Goal: Task Accomplishment & Management: Manage account settings

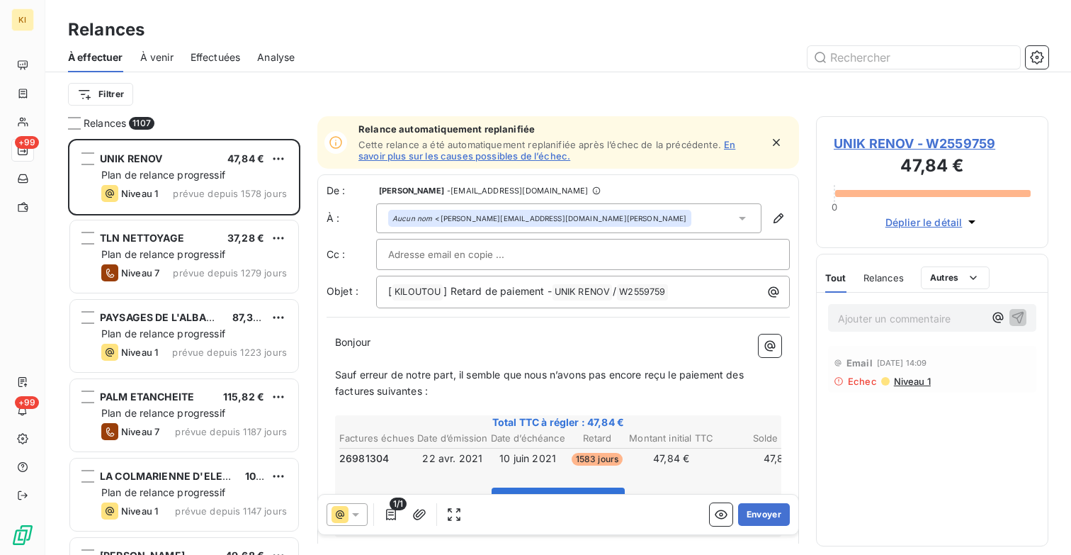
scroll to position [416, 232]
click at [982, 51] on input "text" at bounding box center [914, 57] width 213 height 23
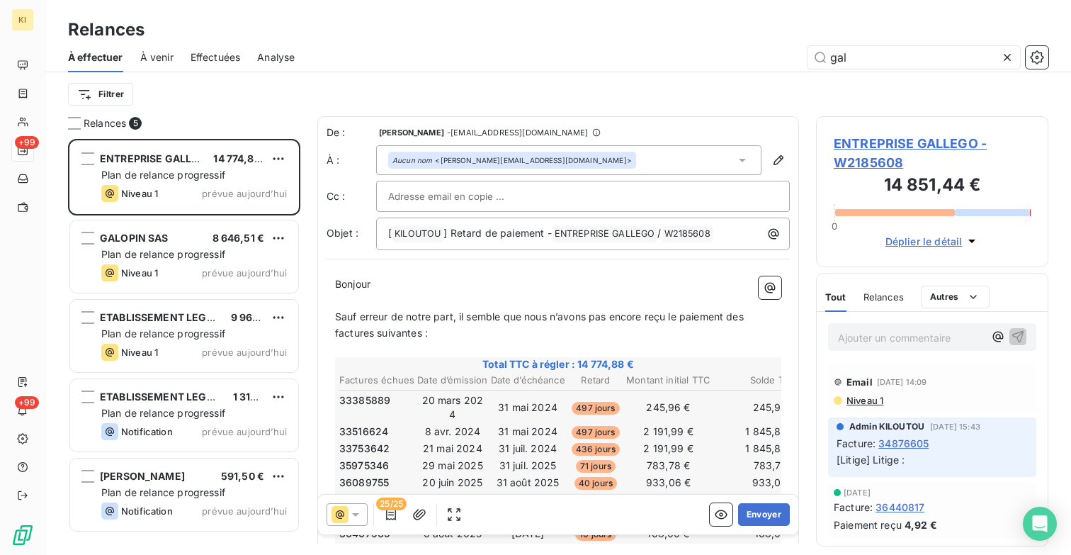
click at [893, 294] on span "Relances" at bounding box center [883, 296] width 40 height 11
type input "gal"
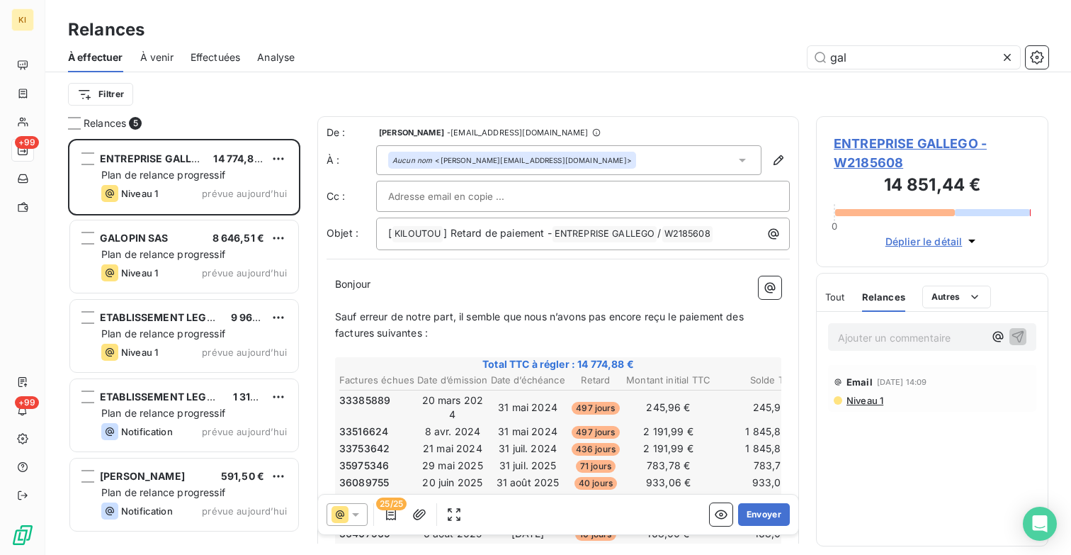
click at [836, 289] on div "Tout" at bounding box center [835, 297] width 20 height 30
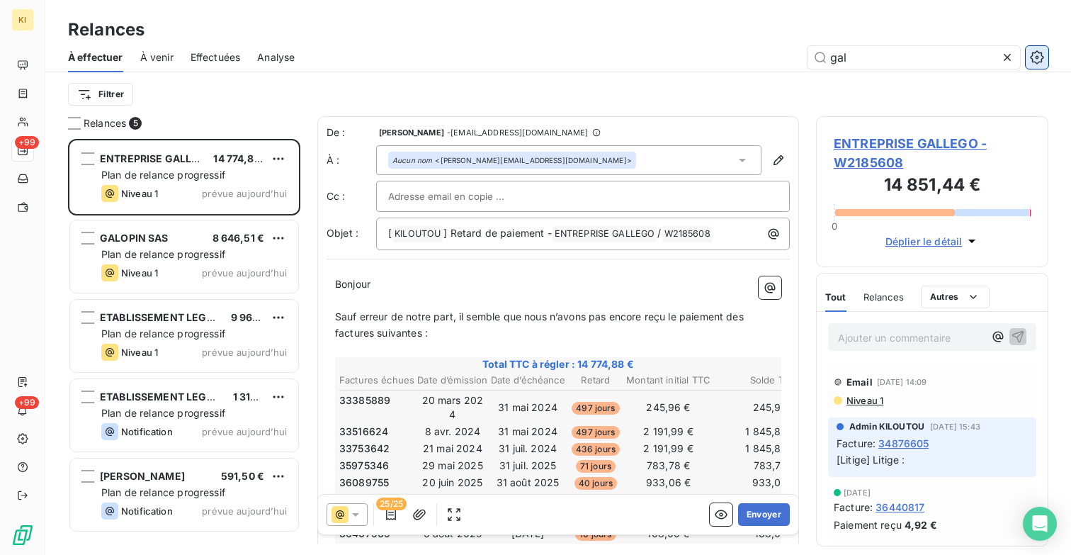
click at [1041, 56] on icon "button" at bounding box center [1037, 57] width 14 height 14
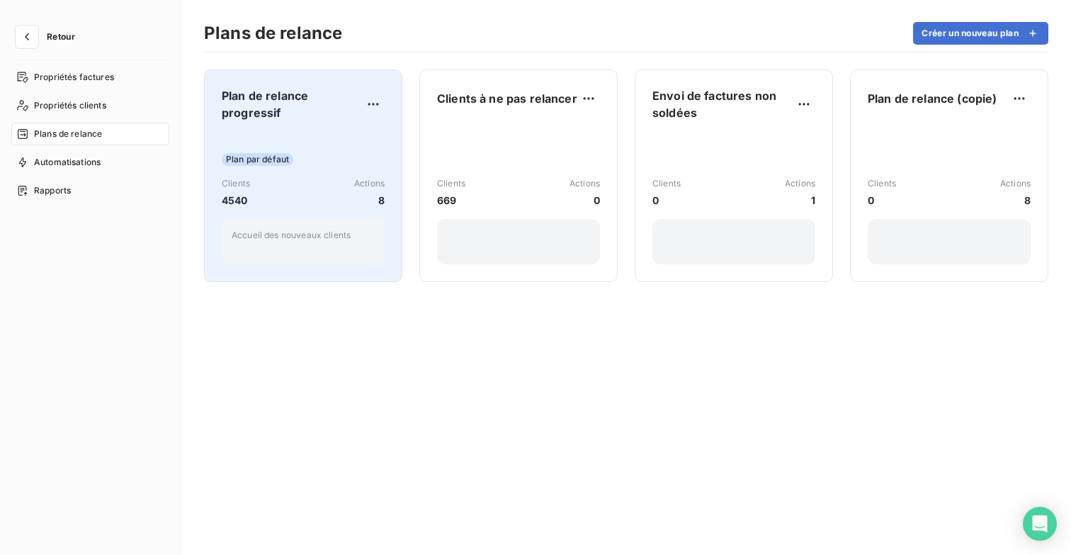
click at [295, 132] on div "Plan par défaut Clients 4540 Actions 8 Accueil des nouveaux clients" at bounding box center [303, 198] width 163 height 132
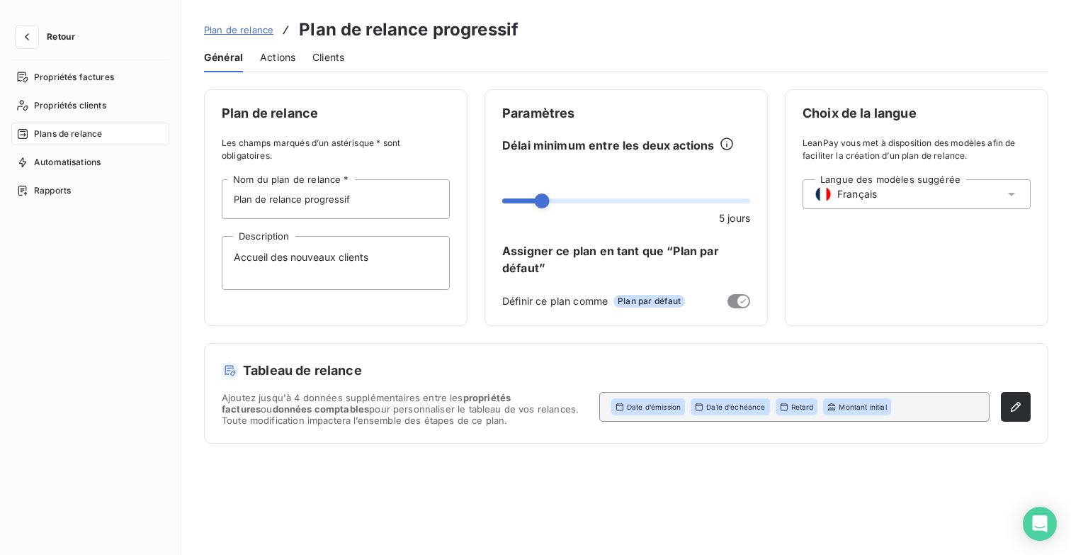
click at [278, 59] on span "Actions" at bounding box center [277, 57] width 35 height 14
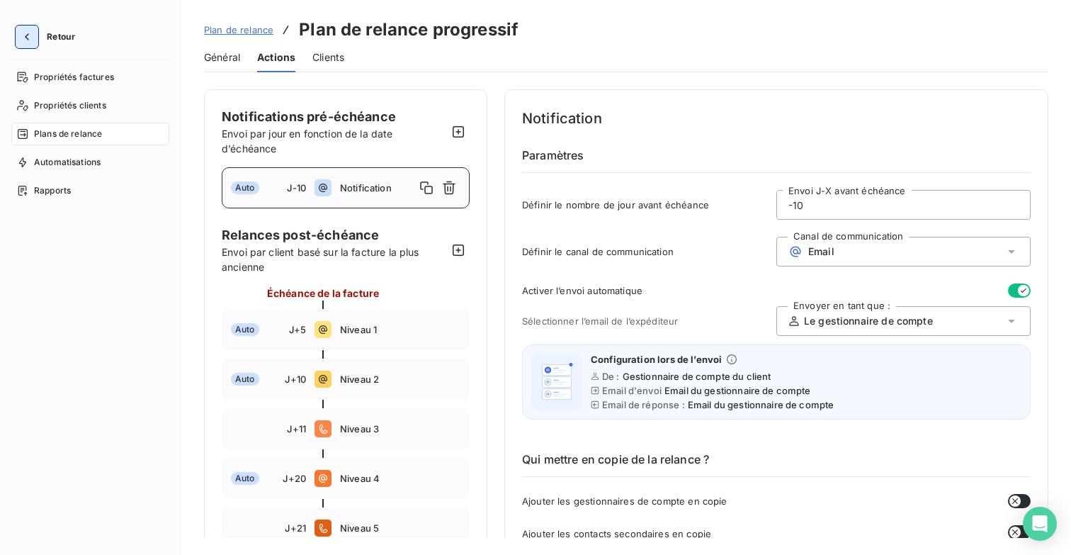
click at [33, 38] on icon "button" at bounding box center [27, 37] width 14 height 14
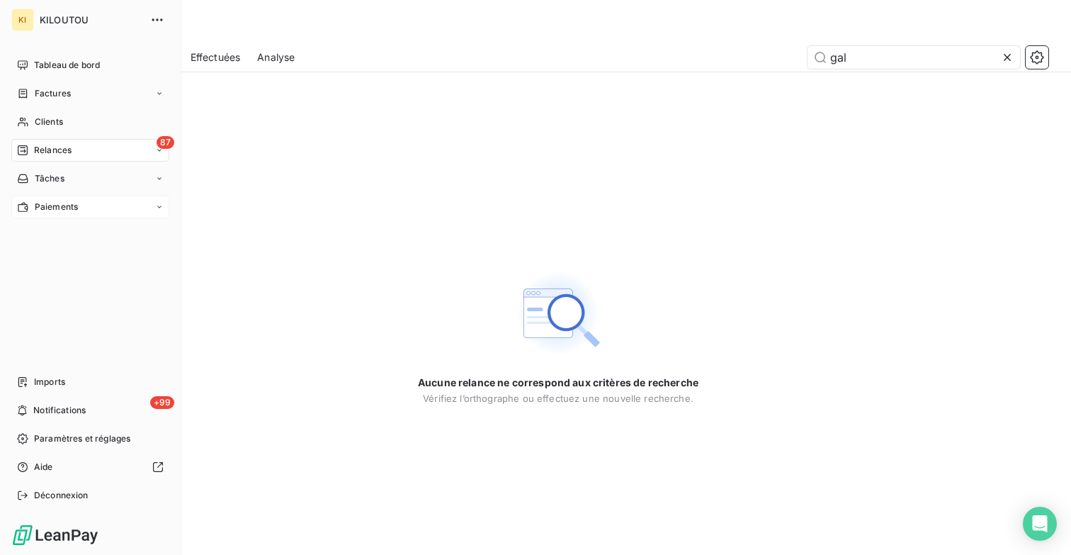
click at [120, 205] on div "Paiements" at bounding box center [90, 207] width 158 height 23
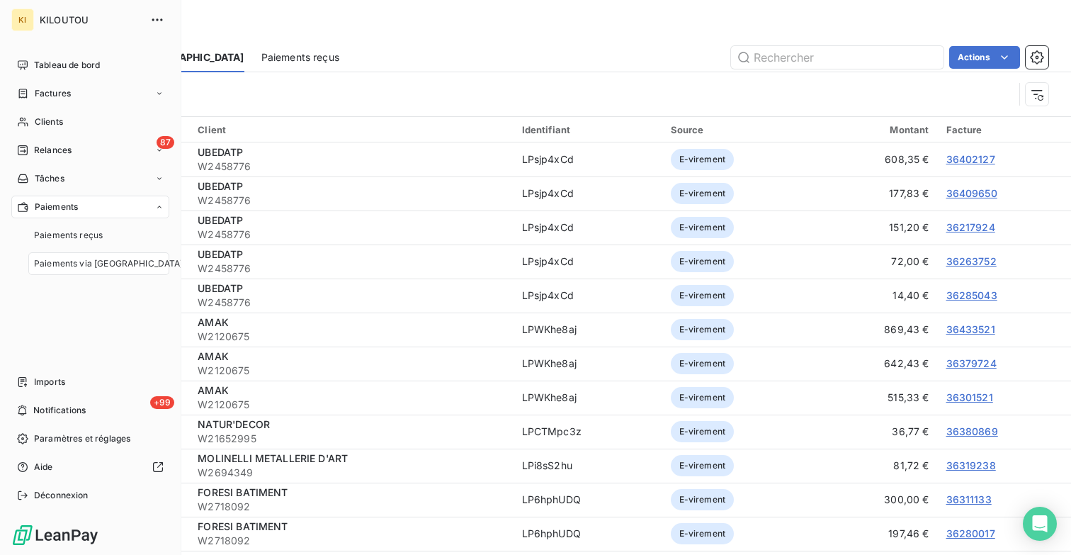
click at [112, 264] on span "Paiements via [GEOGRAPHIC_DATA]" at bounding box center [108, 263] width 149 height 13
click at [85, 150] on div "85 Relances" at bounding box center [90, 150] width 158 height 23
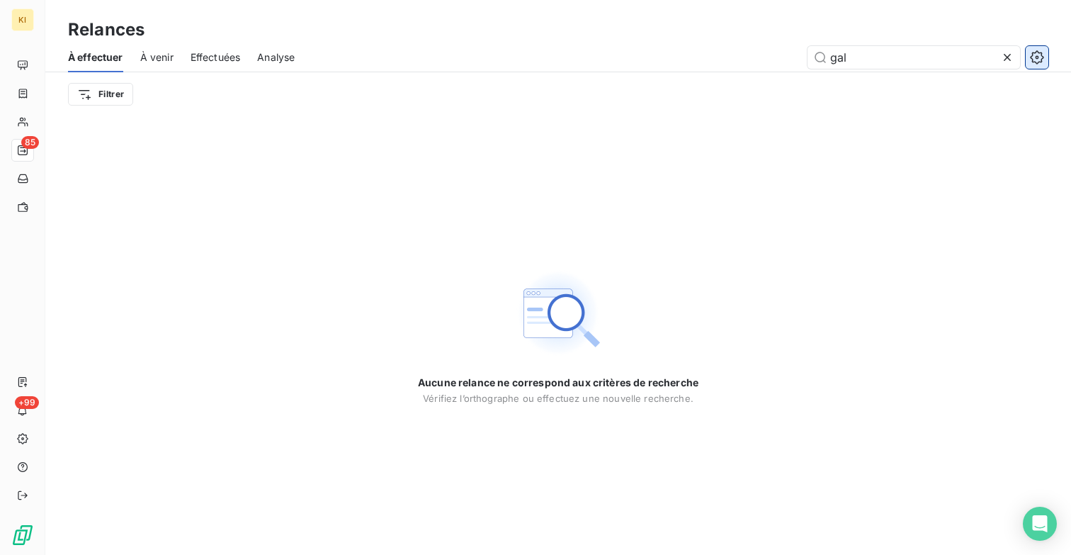
click at [1038, 62] on icon "button" at bounding box center [1037, 57] width 14 height 14
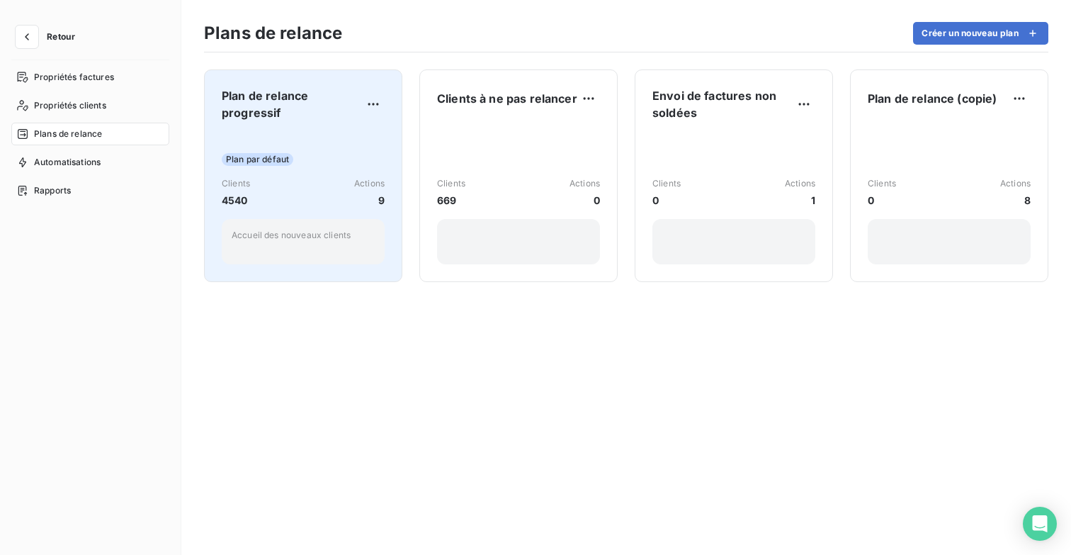
click at [298, 140] on div "Plan par défaut Clients 4540 Actions 9 Accueil des nouveaux clients" at bounding box center [303, 198] width 163 height 132
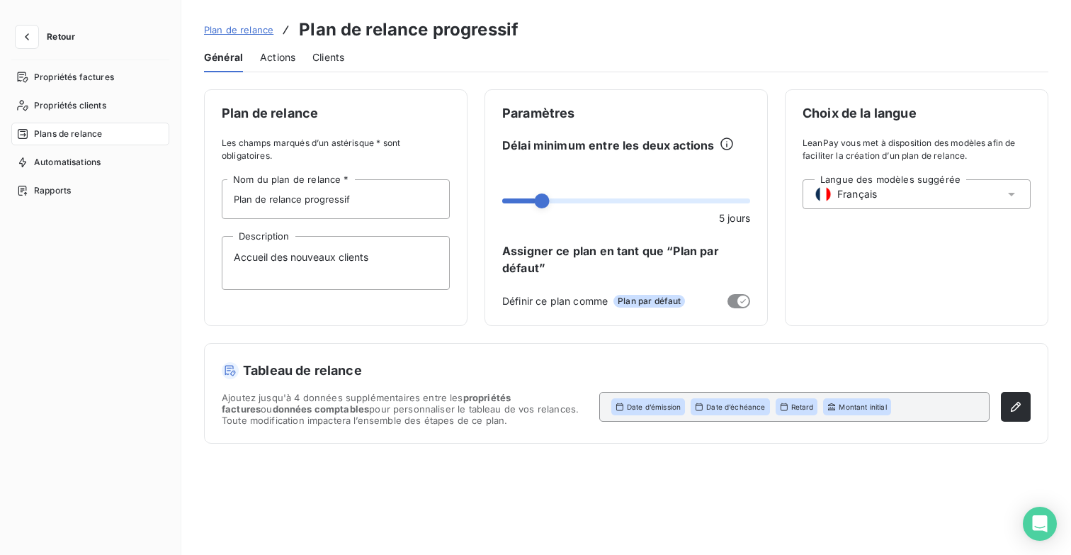
click at [271, 60] on span "Actions" at bounding box center [277, 57] width 35 height 14
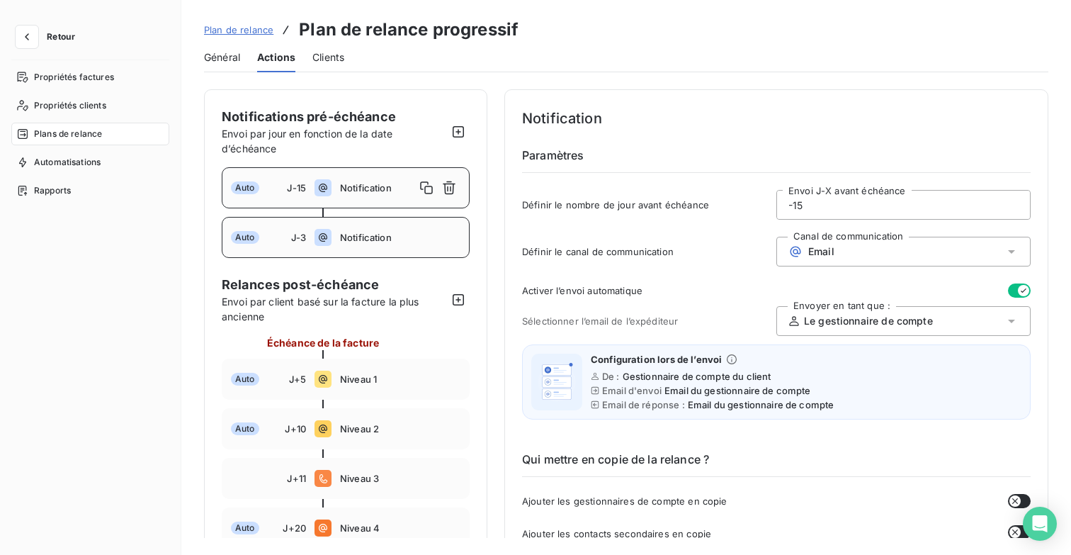
click at [363, 242] on span "Notification" at bounding box center [400, 237] width 120 height 11
type input "-3"
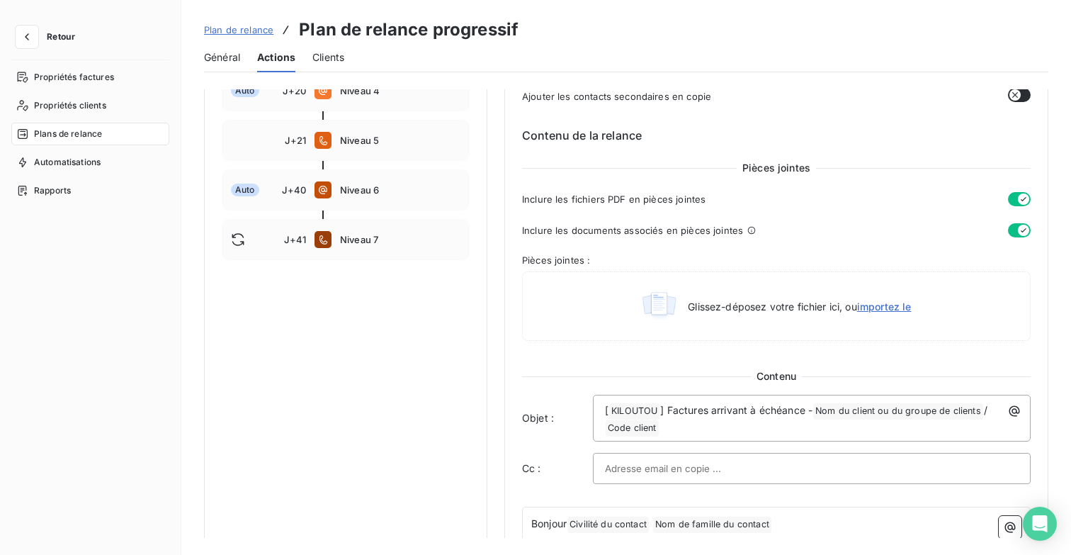
scroll to position [506, 0]
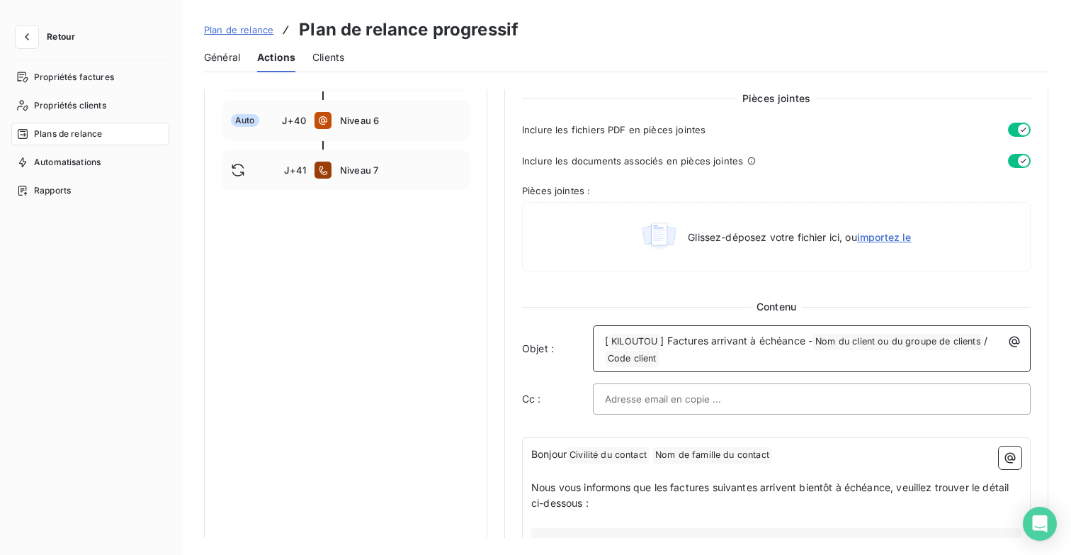
click at [718, 344] on span "] Factures arrivant à échéance -" at bounding box center [736, 340] width 152 height 12
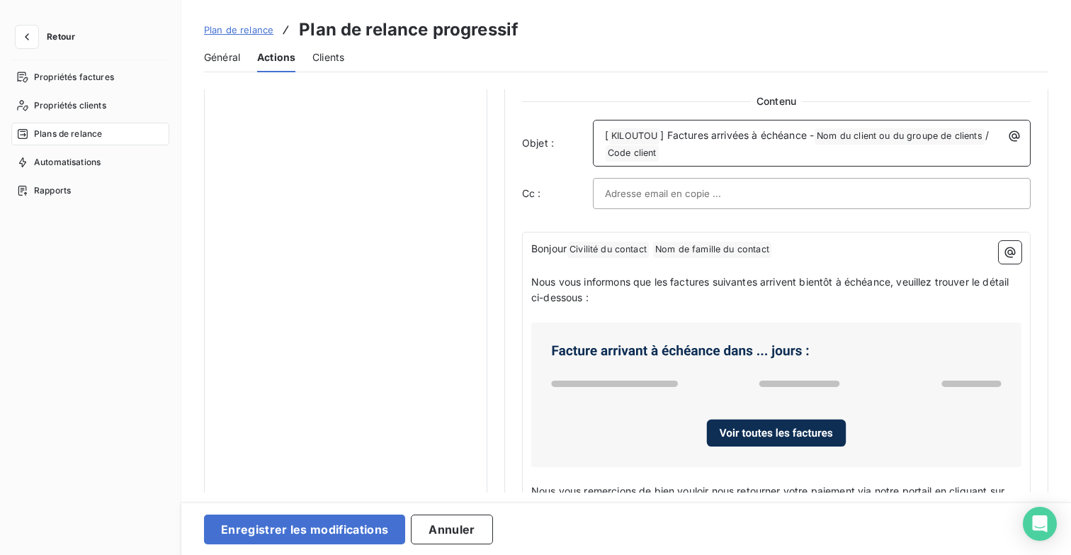
scroll to position [713, 0]
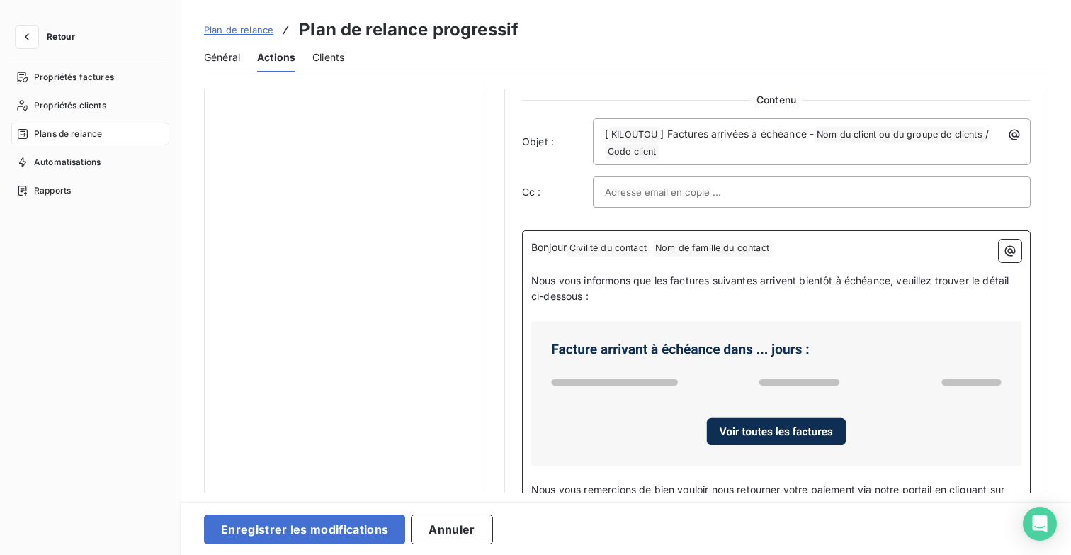
click at [691, 287] on p "Nous vous informons que les factures suivantes arrivent bientôt à échéance, veu…" at bounding box center [776, 289] width 490 height 33
click at [774, 278] on span "Nous vous informons que les factures suivantes arrivent bientôt à échéance, veu…" at bounding box center [771, 288] width 480 height 28
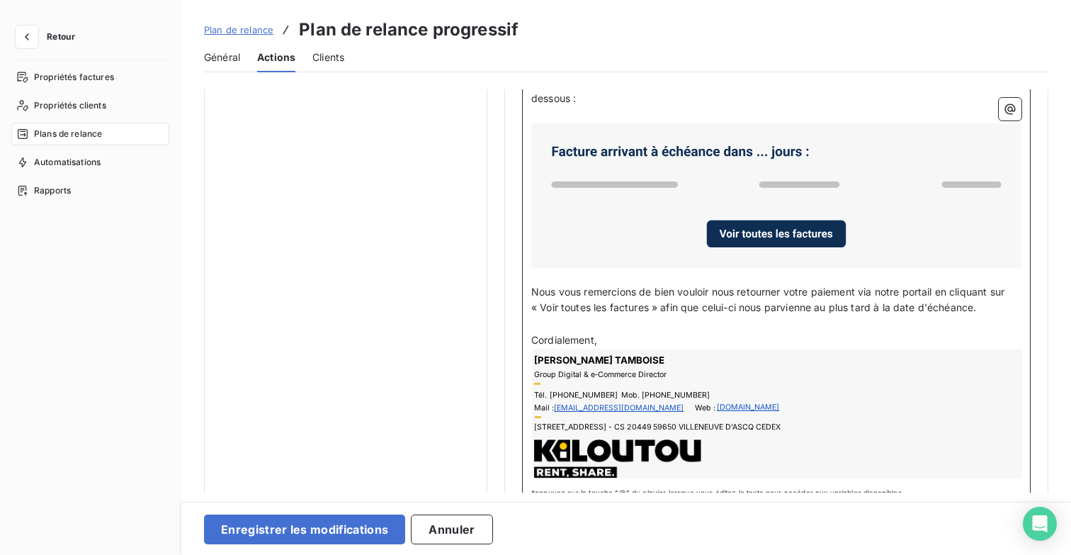
scroll to position [939, 0]
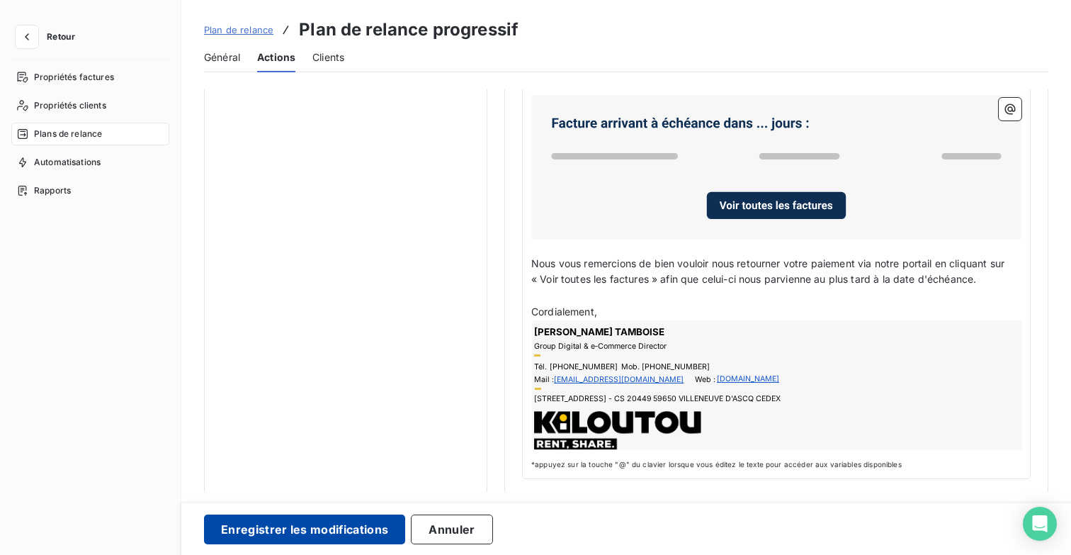
click at [340, 521] on button "Enregistrer les modifications" at bounding box center [304, 529] width 201 height 30
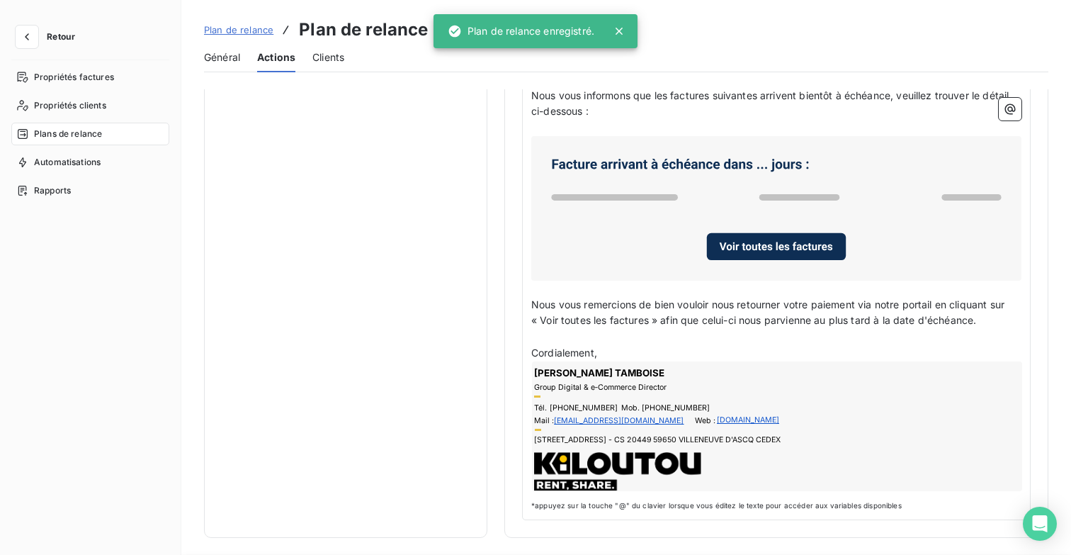
scroll to position [222, 0]
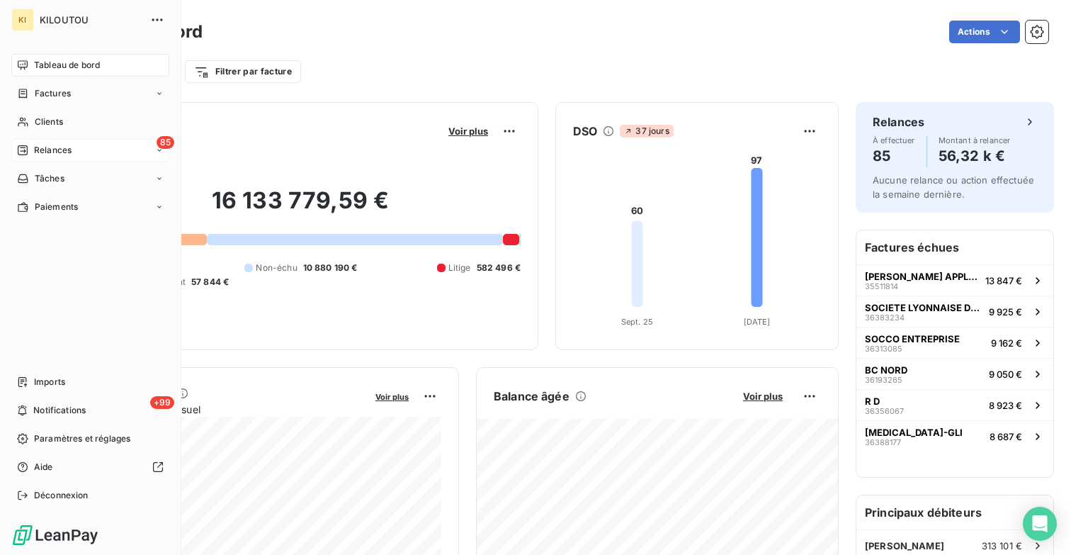
click at [74, 149] on div "85 Relances" at bounding box center [90, 150] width 158 height 23
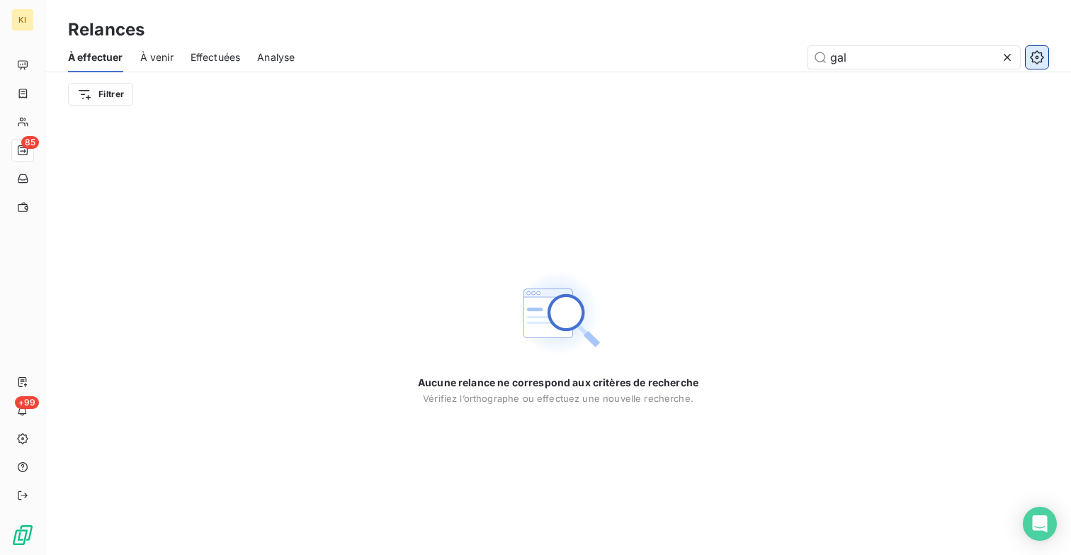
click at [1041, 57] on icon "button" at bounding box center [1037, 57] width 14 height 14
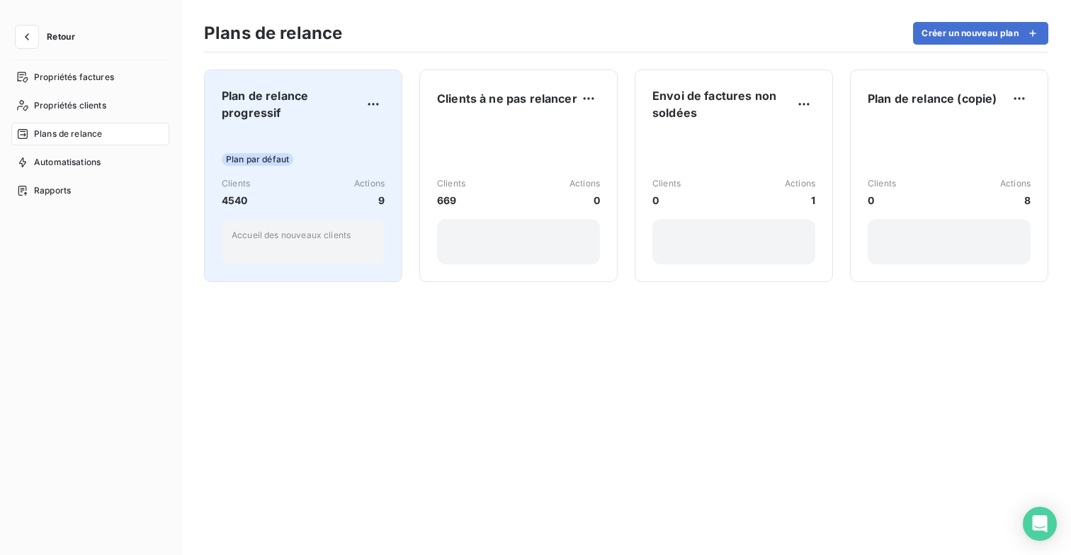
click at [278, 156] on span "Plan par défaut" at bounding box center [258, 159] width 72 height 13
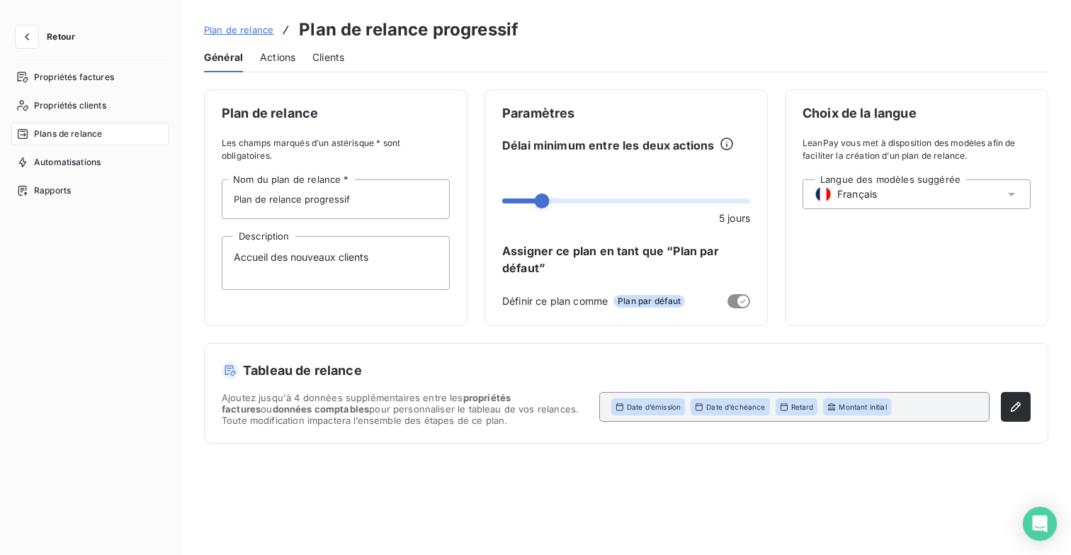
click at [281, 58] on span "Actions" at bounding box center [277, 57] width 35 height 14
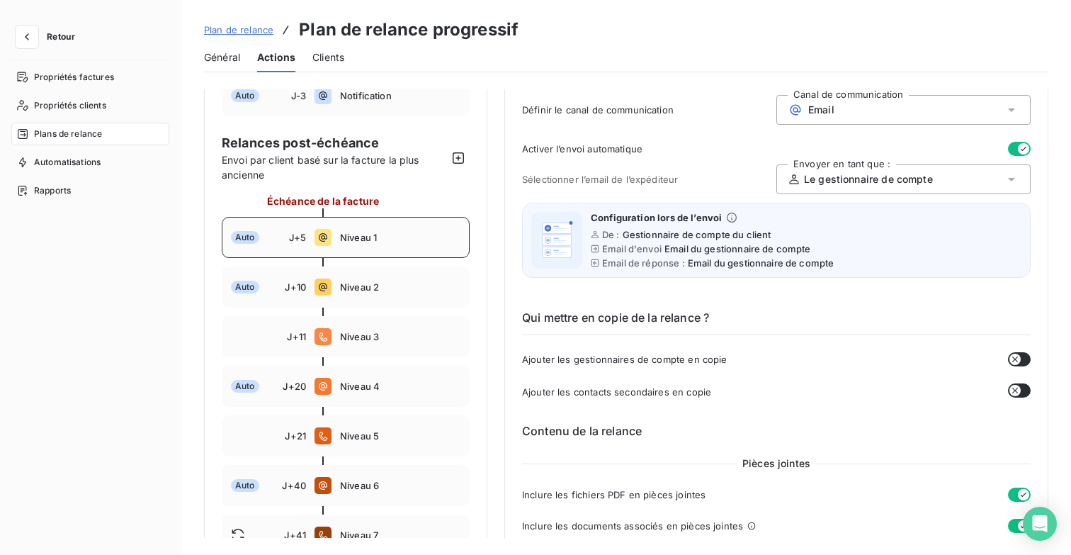
scroll to position [98, 0]
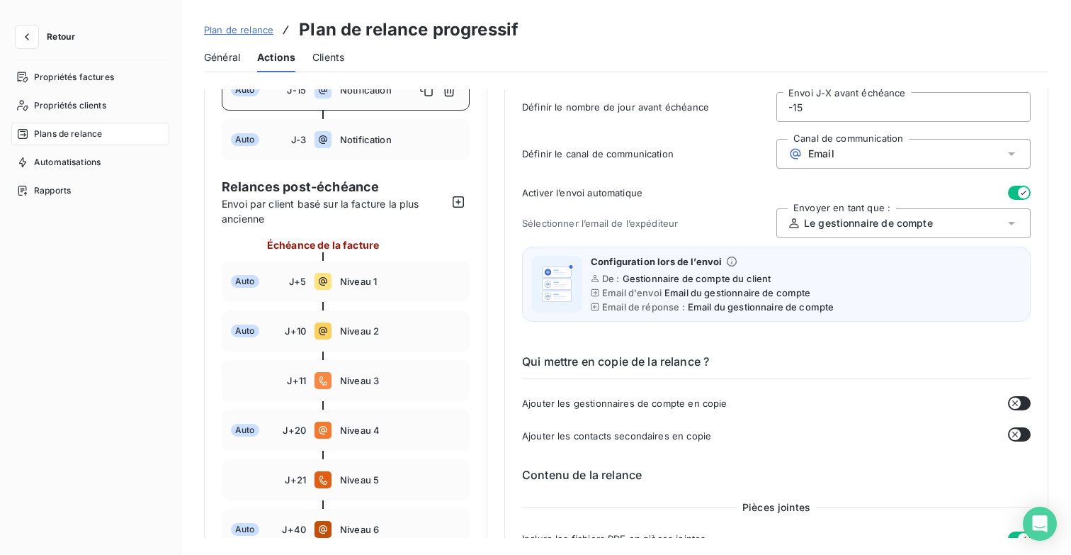
click at [848, 158] on div "Email" at bounding box center [903, 154] width 254 height 30
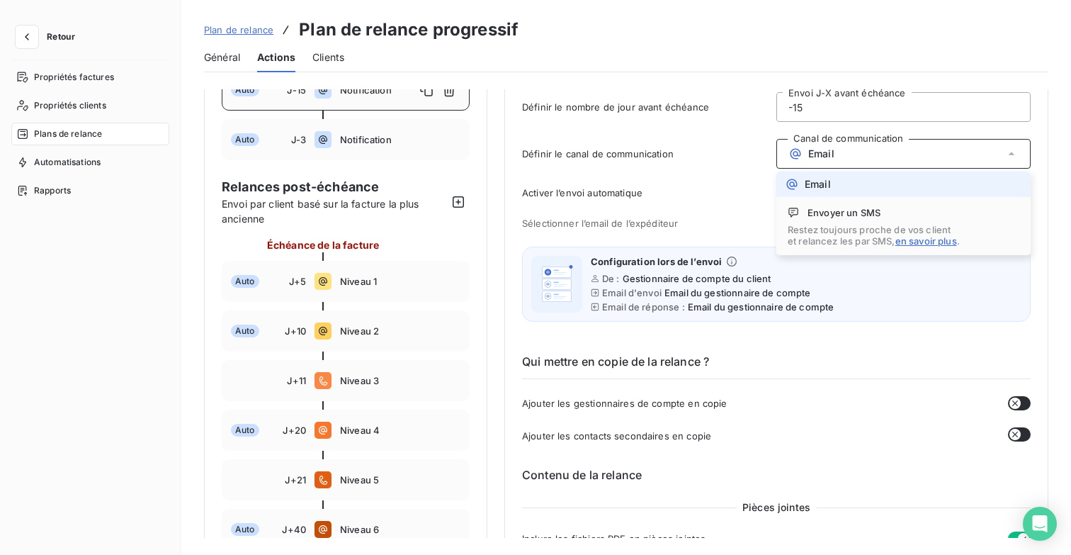
click at [700, 161] on div "Définir le canal de communication Canal de communication Email Email Envoyer un…" at bounding box center [776, 158] width 509 height 38
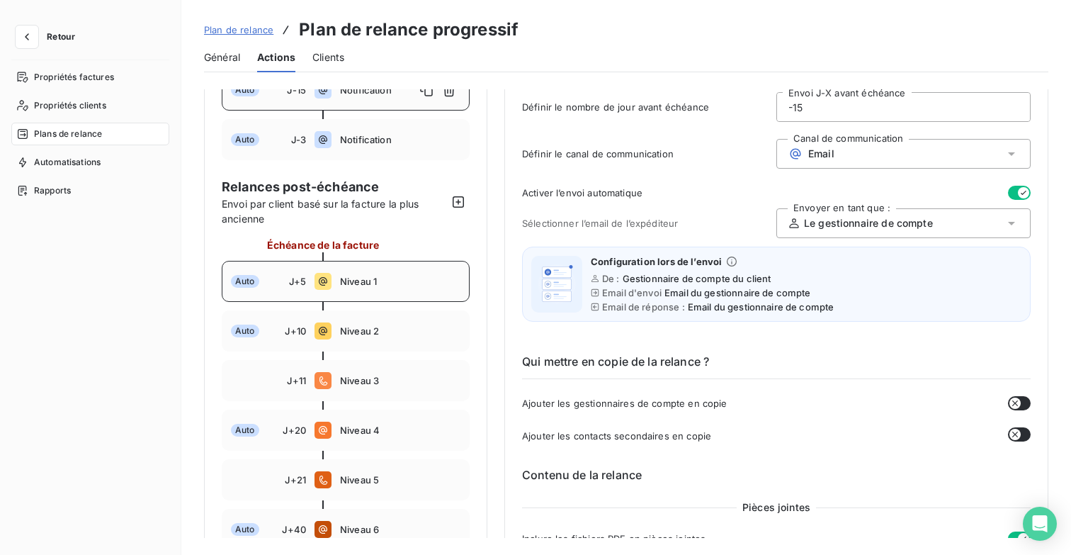
click at [351, 283] on span "Niveau 1" at bounding box center [400, 281] width 120 height 11
type input "5"
click at [839, 149] on div "Email" at bounding box center [903, 154] width 254 height 30
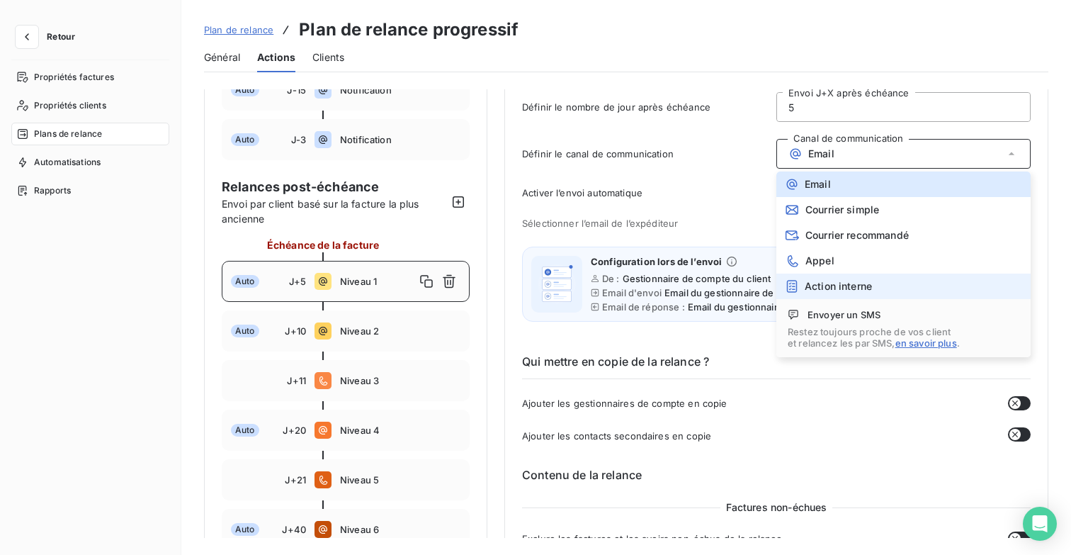
click at [867, 276] on li "Action interne" at bounding box center [903, 286] width 254 height 26
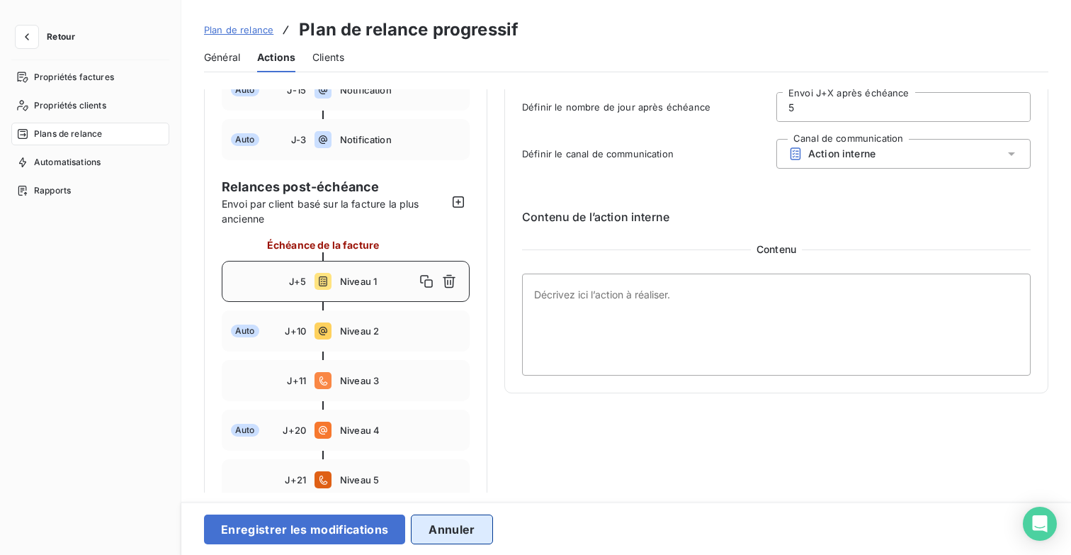
click at [465, 523] on button "Annuler" at bounding box center [451, 529] width 81 height 30
